Goal: Entertainment & Leisure: Consume media (video, audio)

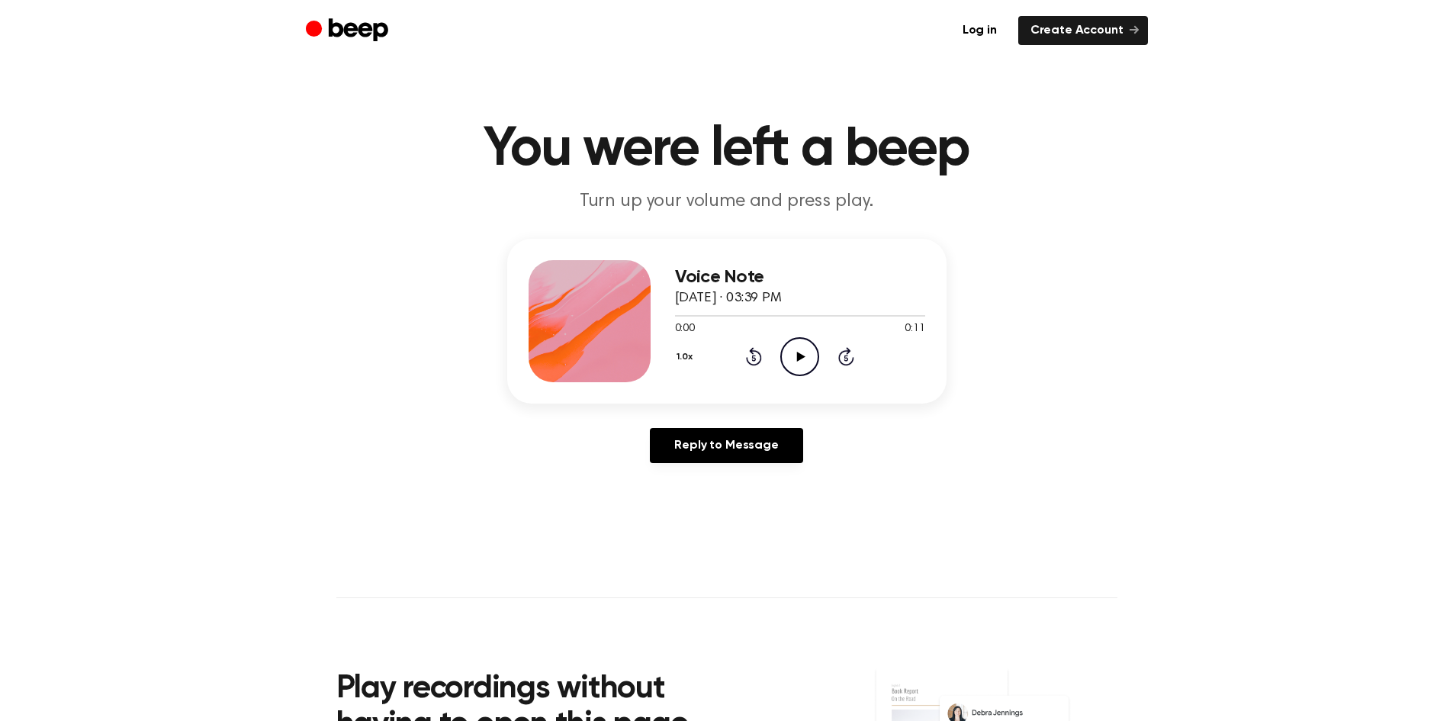
click at [809, 362] on icon "Play Audio" at bounding box center [800, 356] width 39 height 39
click at [785, 361] on icon "Play Audio" at bounding box center [800, 356] width 39 height 39
click at [785, 361] on icon "Pause Audio" at bounding box center [800, 356] width 39 height 39
click at [790, 359] on icon "Play Audio" at bounding box center [800, 356] width 39 height 39
click at [806, 362] on icon "Play Audio" at bounding box center [800, 356] width 39 height 39
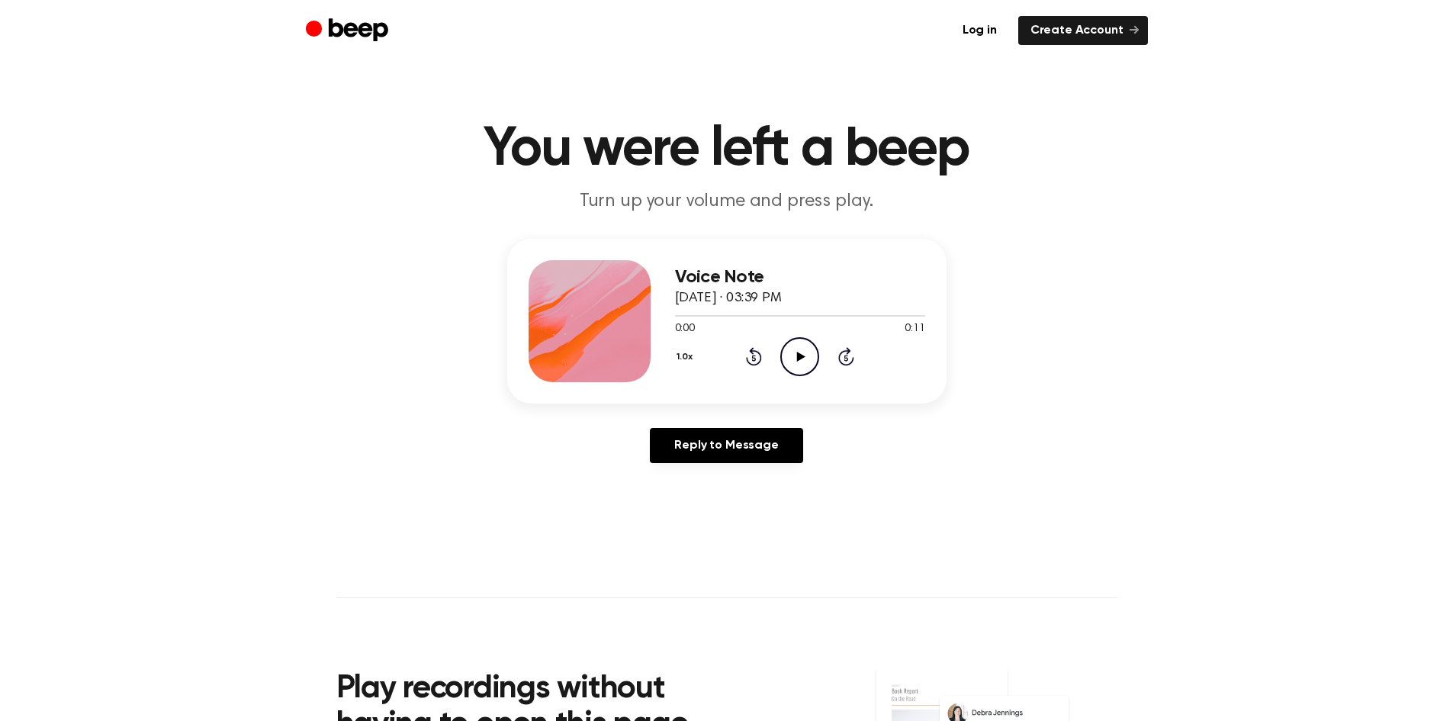
click at [810, 346] on icon "Play Audio" at bounding box center [800, 356] width 39 height 39
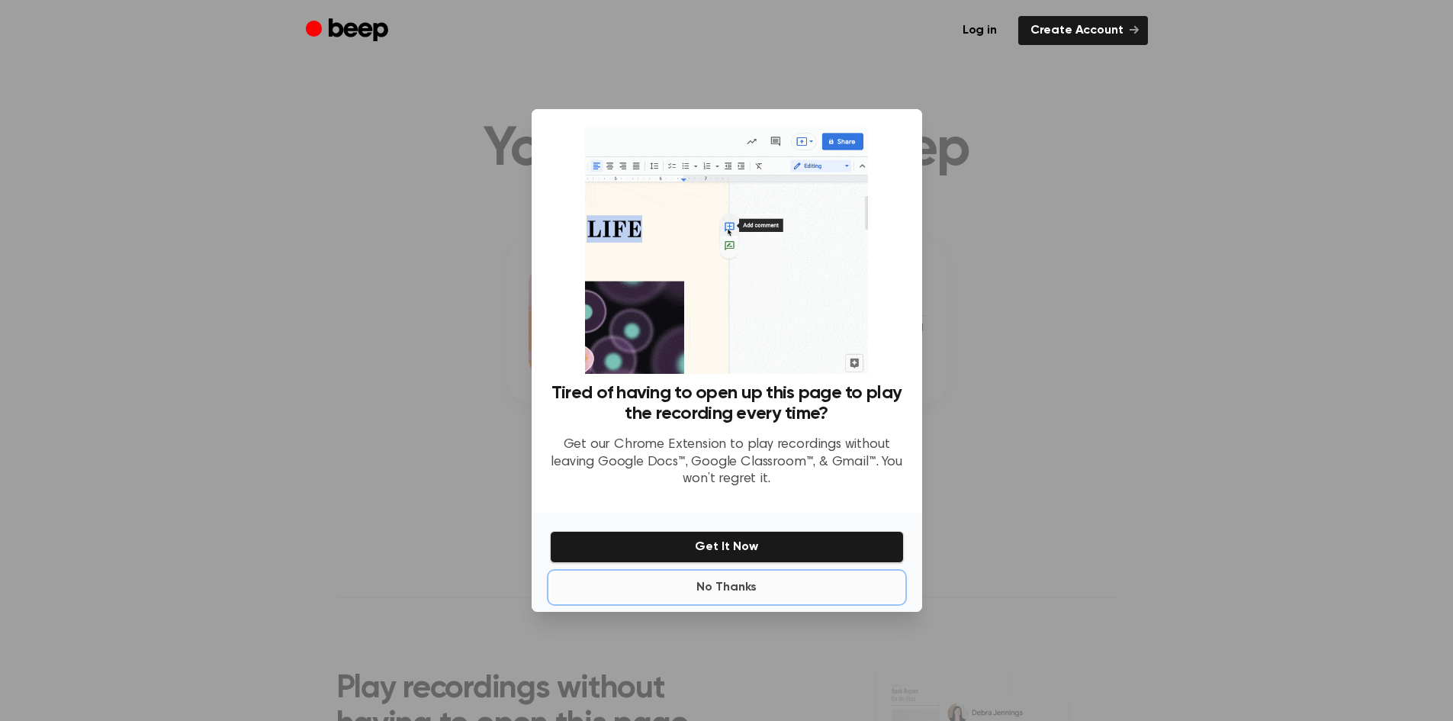
click at [732, 581] on button "No Thanks" at bounding box center [727, 587] width 354 height 31
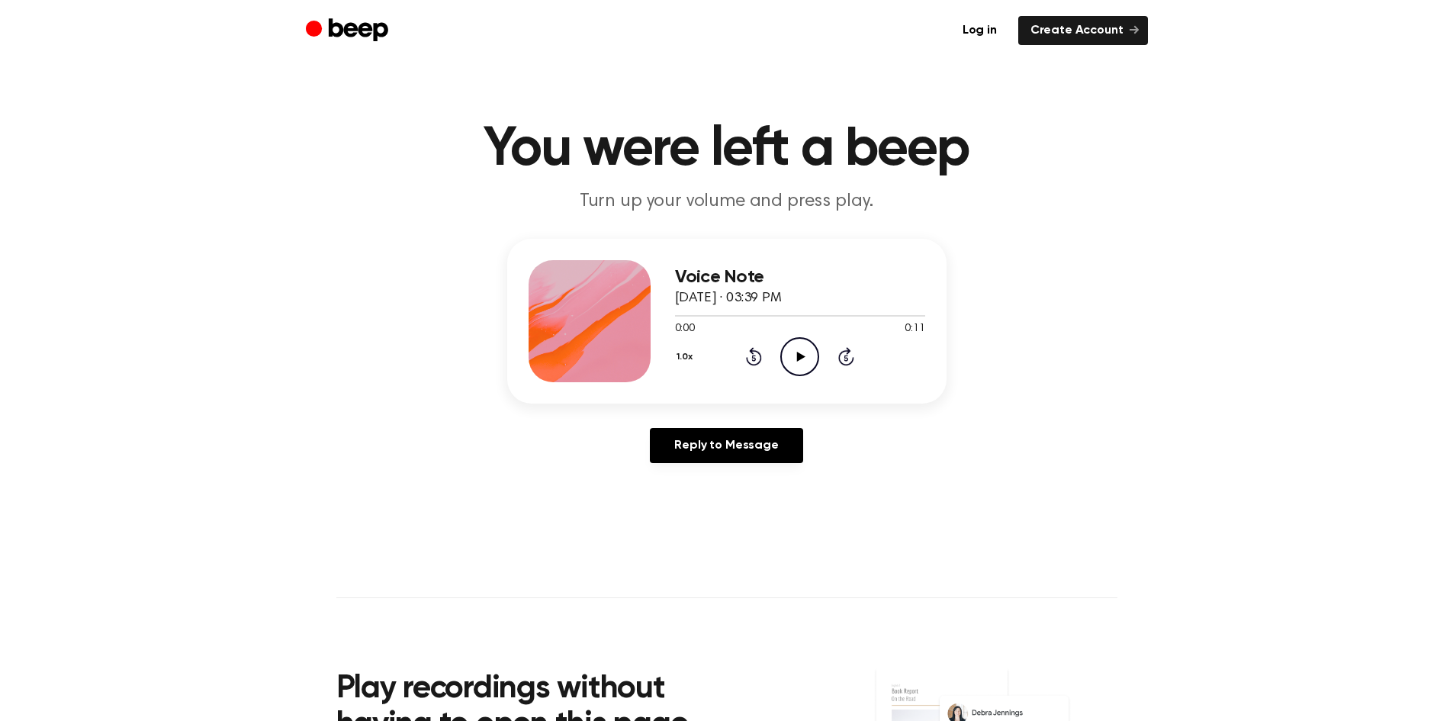
click at [797, 368] on icon "Play Audio" at bounding box center [800, 356] width 39 height 39
click at [794, 359] on icon "Pause Audio" at bounding box center [800, 356] width 39 height 39
click at [797, 356] on icon "Play Audio" at bounding box center [800, 356] width 39 height 39
click at [797, 356] on icon at bounding box center [800, 357] width 7 height 10
click at [797, 314] on span at bounding box center [803, 316] width 12 height 12
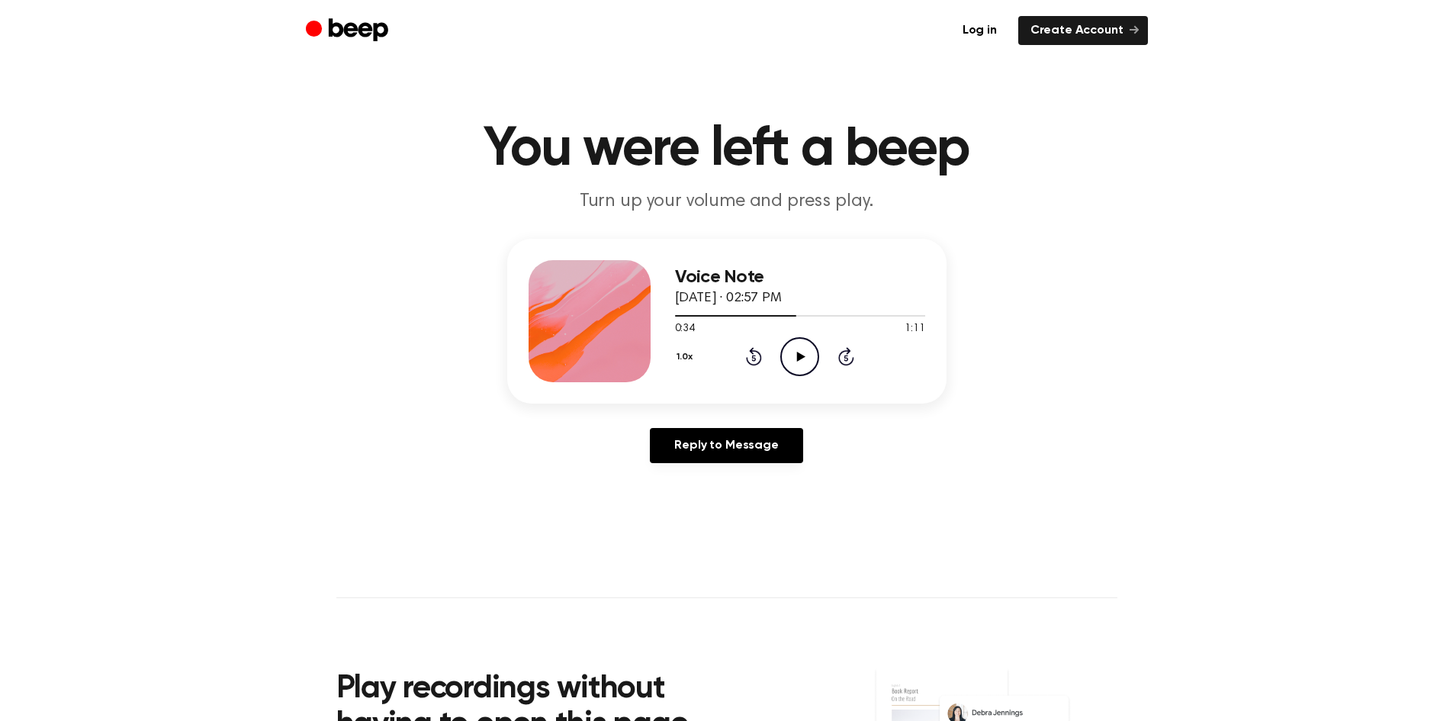
click at [797, 344] on icon "Play Audio" at bounding box center [800, 356] width 39 height 39
click at [772, 317] on div at bounding box center [800, 315] width 250 height 12
click at [739, 317] on div at bounding box center [800, 315] width 250 height 12
click at [794, 356] on icon "Pause Audio" at bounding box center [800, 356] width 39 height 39
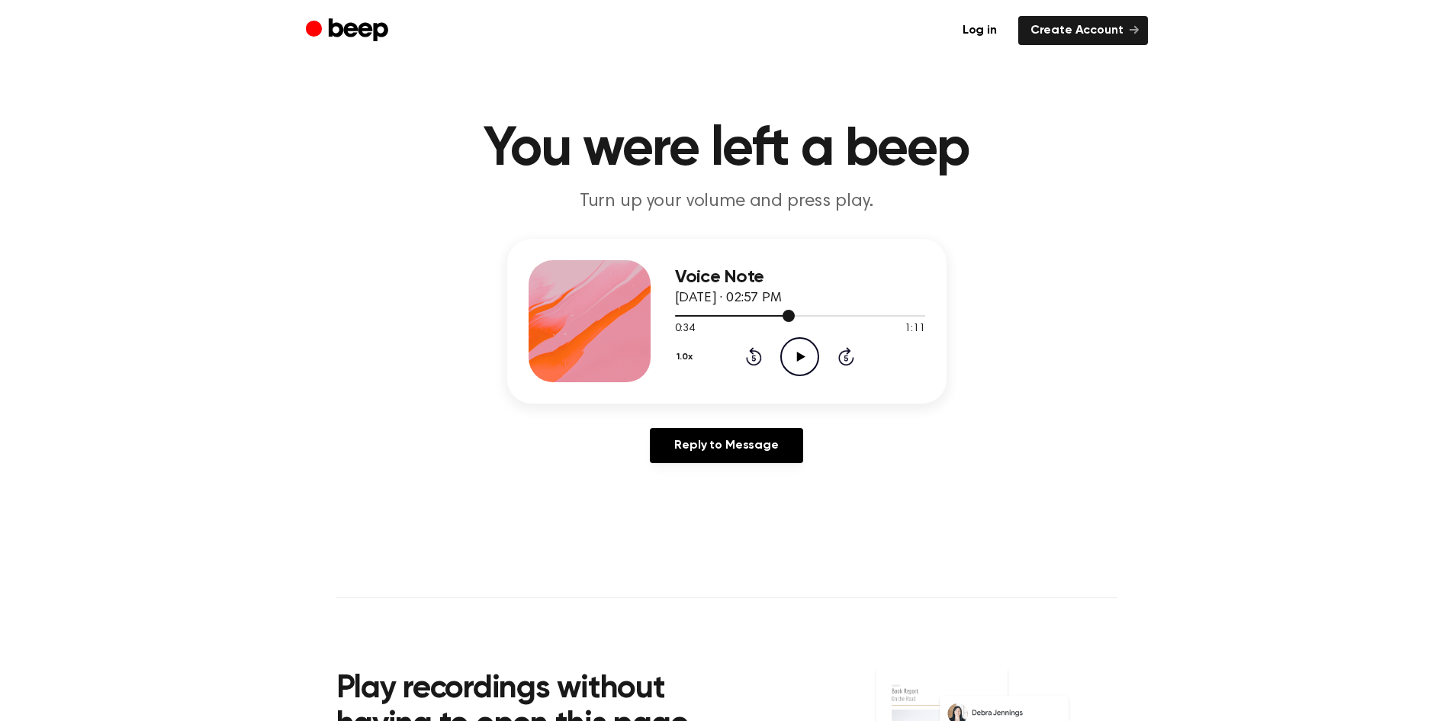
click at [742, 317] on div at bounding box center [800, 315] width 250 height 12
click at [795, 348] on icon "Play Audio" at bounding box center [800, 356] width 39 height 39
click at [795, 348] on icon "Pause Audio" at bounding box center [800, 356] width 39 height 39
